Goal: Transaction & Acquisition: Purchase product/service

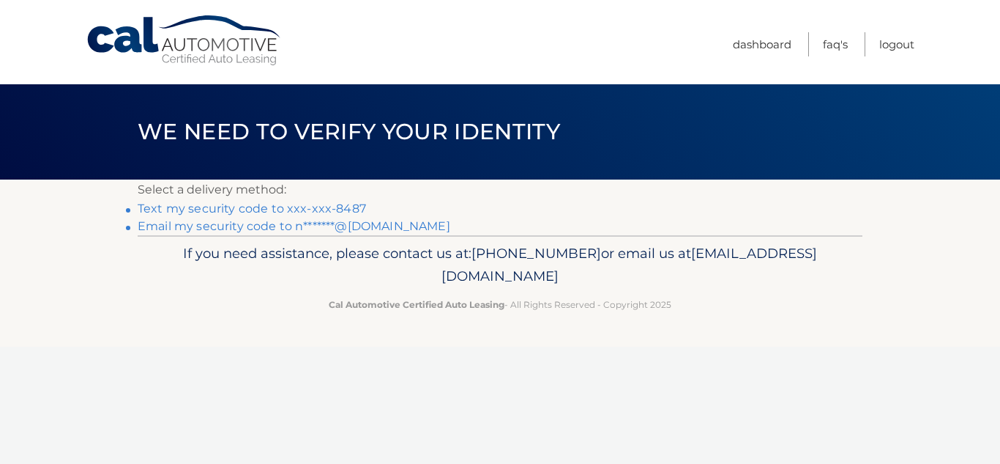
click at [368, 224] on link "Email my security code to n*******@[DOMAIN_NAME]" at bounding box center [294, 226] width 313 height 14
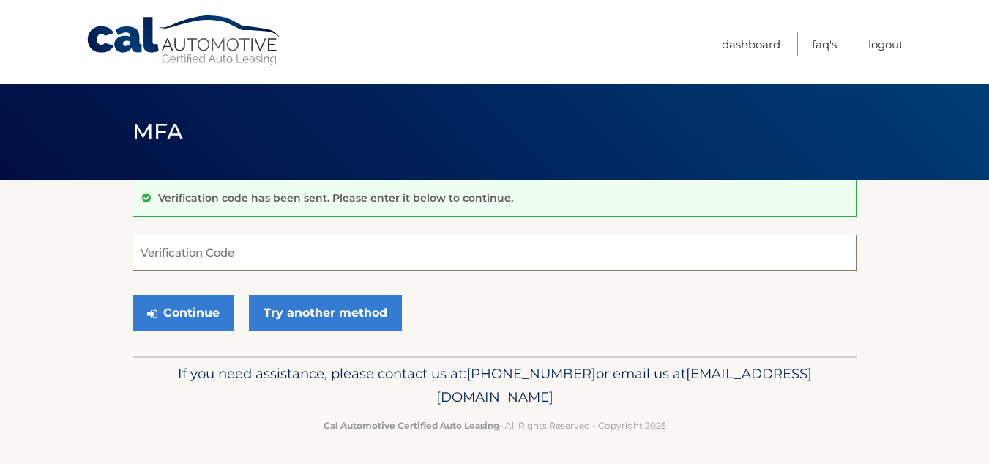
click at [225, 238] on input "Verification Code" at bounding box center [495, 252] width 725 height 37
click at [195, 253] on input "Verification Code" at bounding box center [495, 252] width 725 height 37
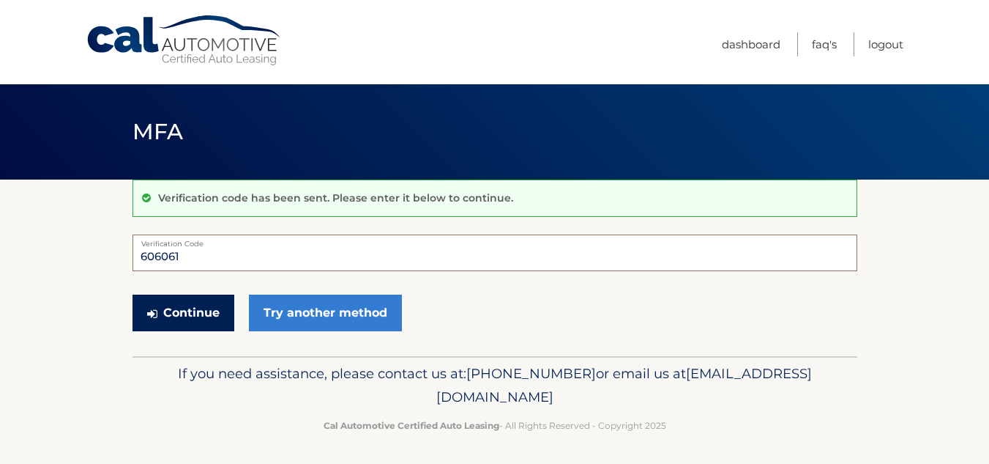
type input "606061"
click at [215, 315] on button "Continue" at bounding box center [184, 312] width 102 height 37
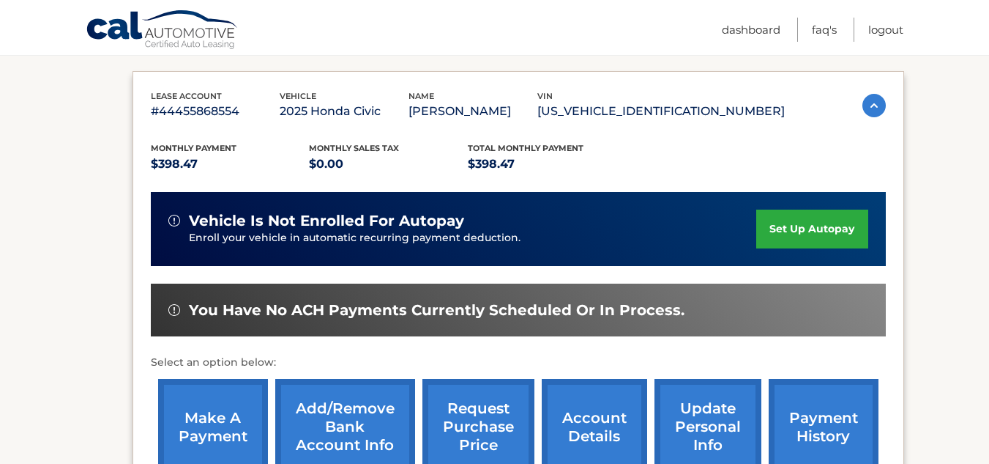
scroll to position [256, 0]
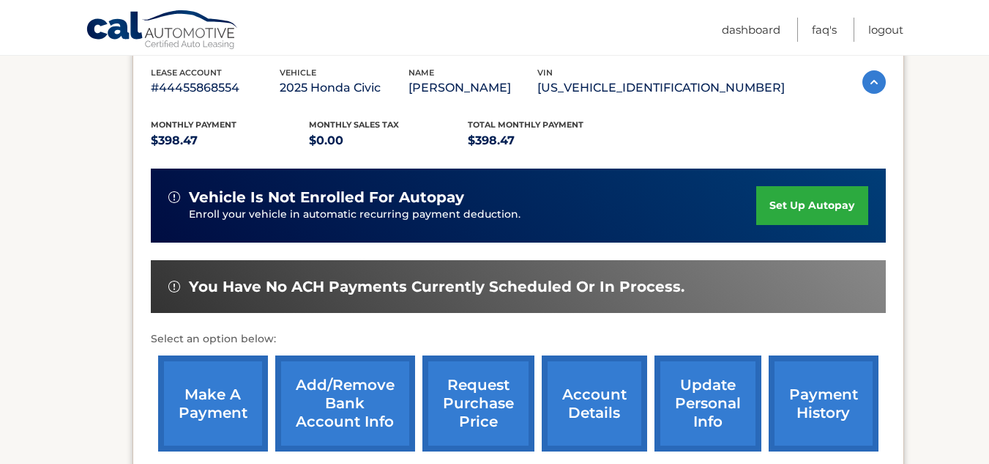
click at [203, 413] on link "make a payment" at bounding box center [213, 403] width 110 height 96
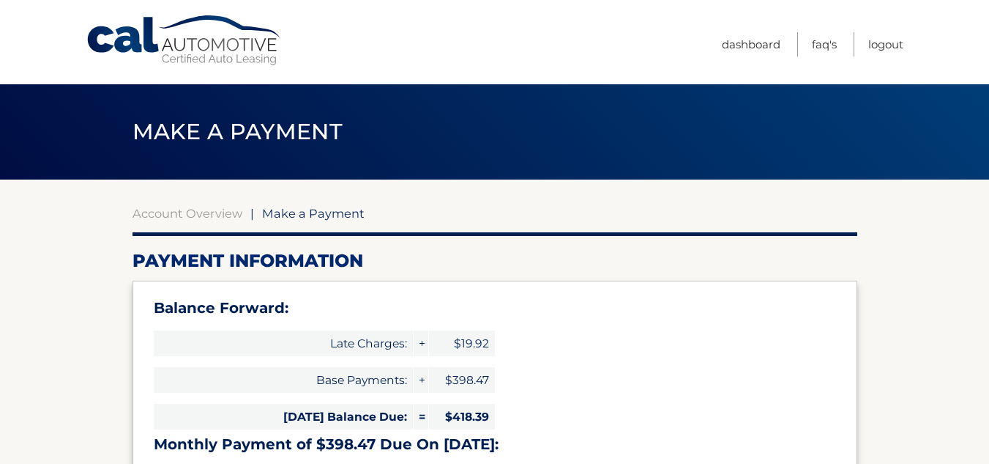
type input "816.86"
select select "MjlhZWU1ODctM2Q4OS00MWY3LTkwNWUtZWM0NjM4YTIwOTJj"
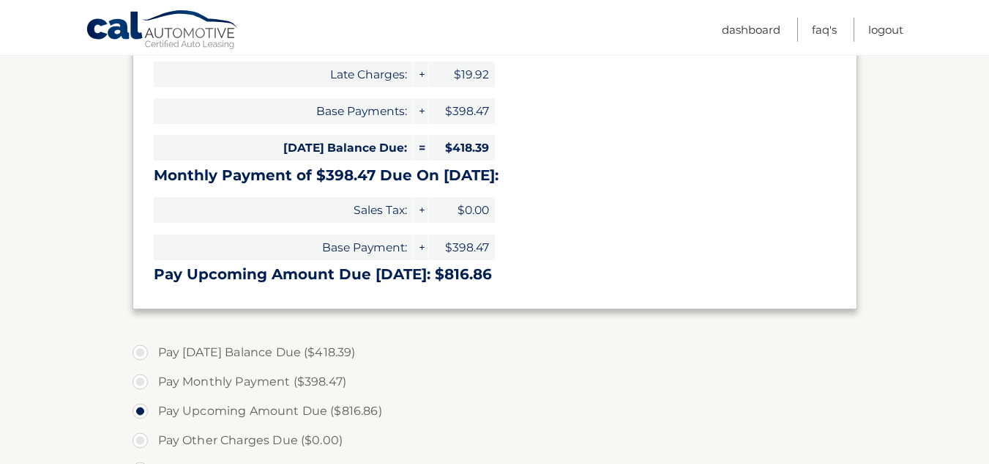
scroll to position [352, 0]
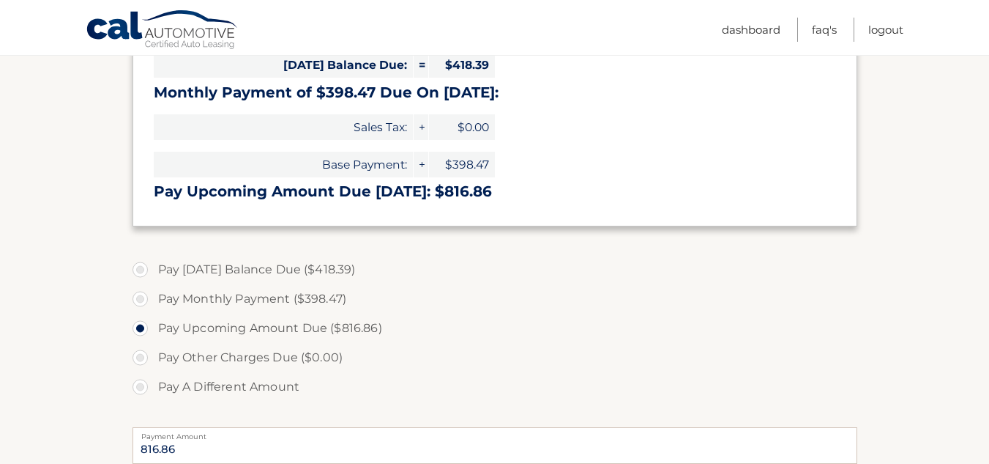
click at [133, 271] on label "Pay Today's Balance Due ($418.39)" at bounding box center [495, 269] width 725 height 29
click at [138, 271] on input "Pay Today's Balance Due ($418.39)" at bounding box center [145, 266] width 15 height 23
radio input "true"
type input "418.39"
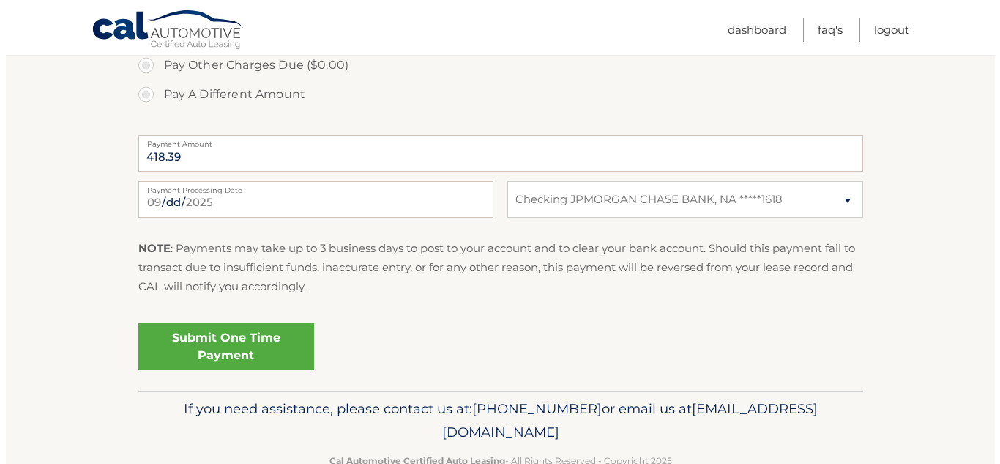
scroll to position [645, 0]
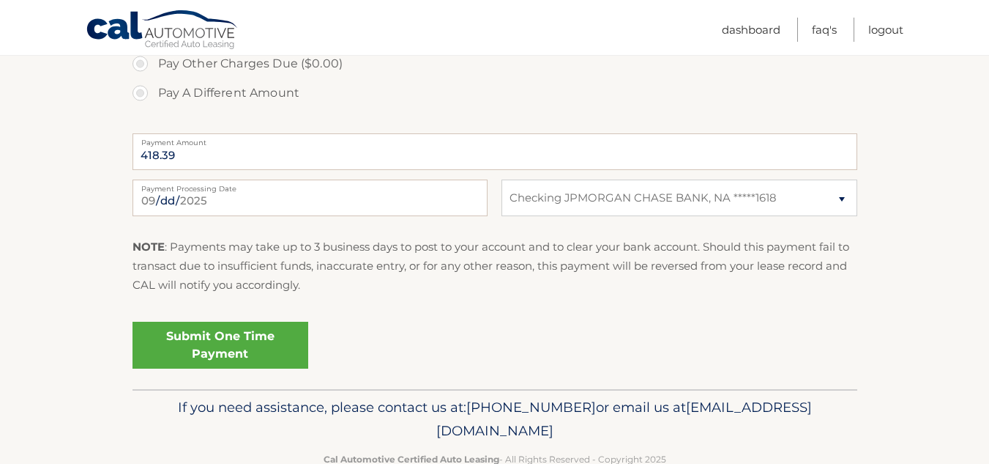
click at [277, 350] on link "Submit One Time Payment" at bounding box center [221, 345] width 176 height 47
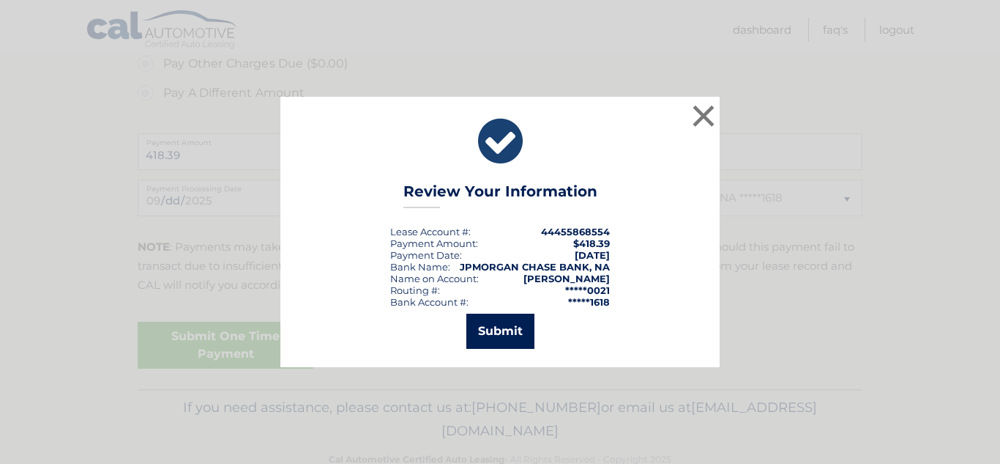
click at [493, 330] on button "Submit" at bounding box center [501, 330] width 68 height 35
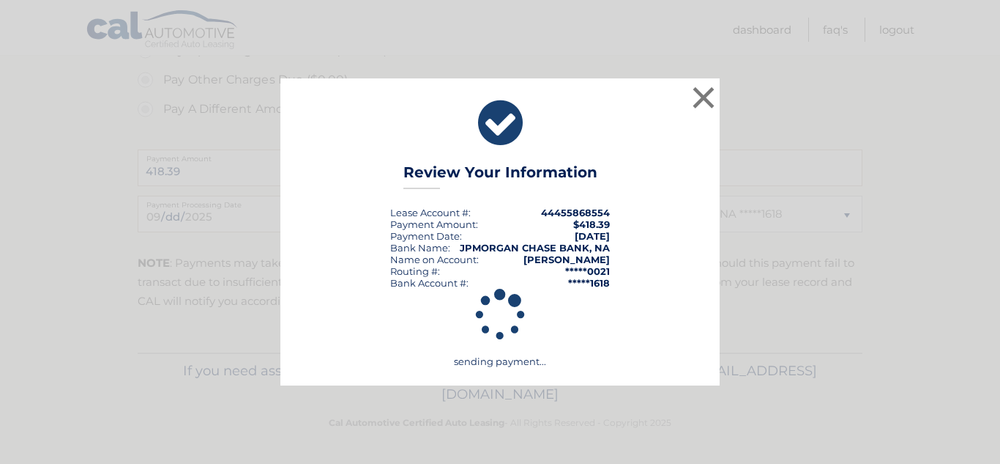
scroll to position [629, 0]
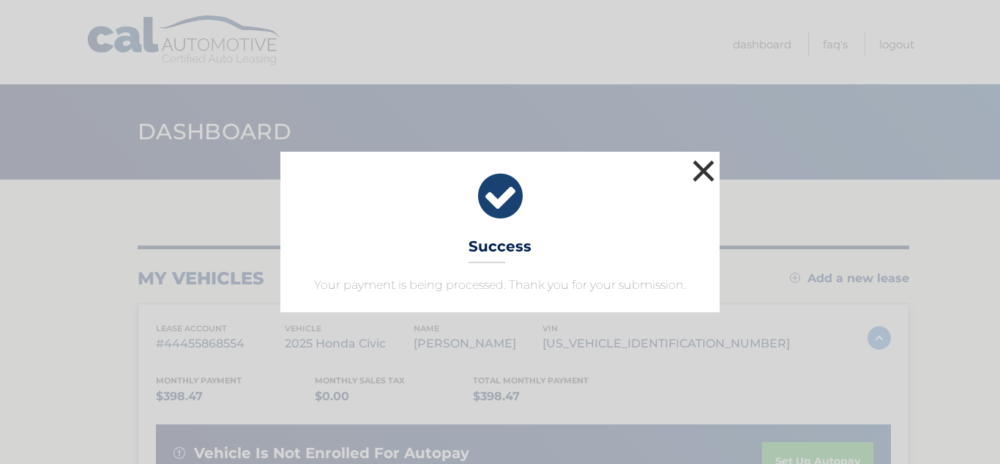
click at [708, 174] on button "×" at bounding box center [703, 170] width 29 height 29
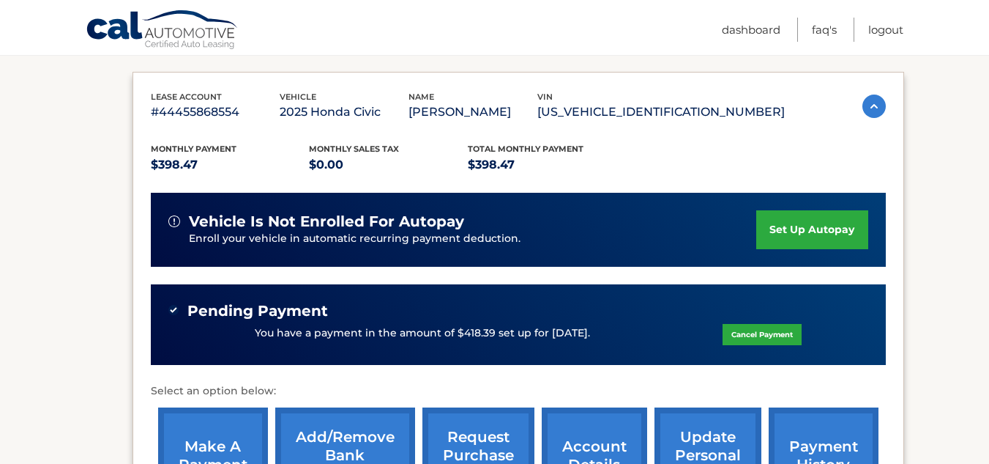
scroll to position [237, 0]
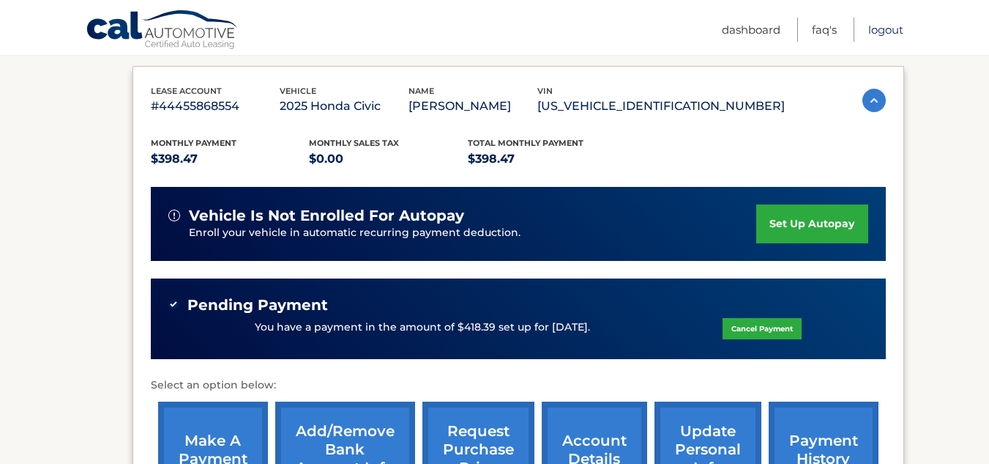
click at [876, 29] on link "Logout" at bounding box center [886, 30] width 35 height 24
